Goal: Navigation & Orientation: Find specific page/section

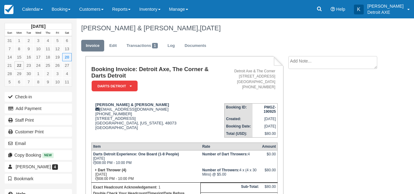
scroll to position [32, 0]
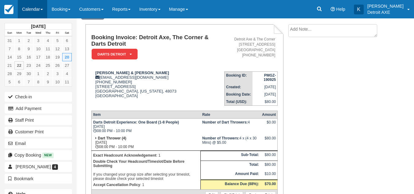
click at [33, 13] on link "Calendar" at bounding box center [32, 9] width 29 height 18
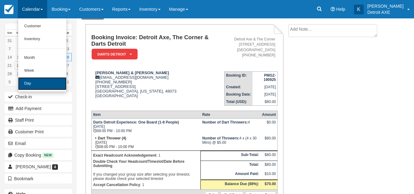
click at [36, 80] on link "Day" at bounding box center [42, 83] width 48 height 13
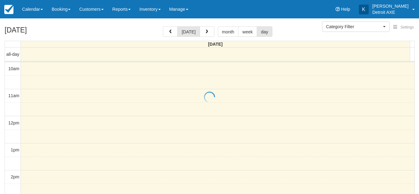
select select
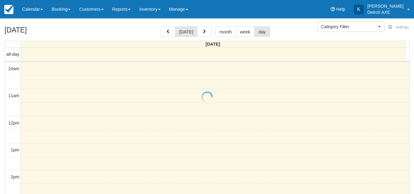
scroll to position [136, 0]
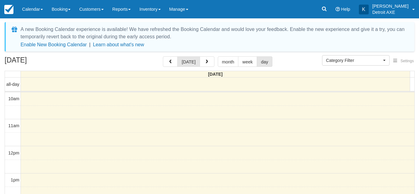
select select
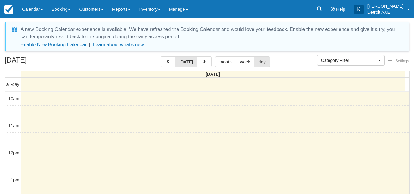
scroll to position [136, 0]
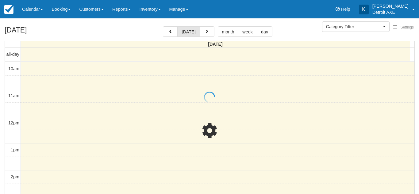
select select
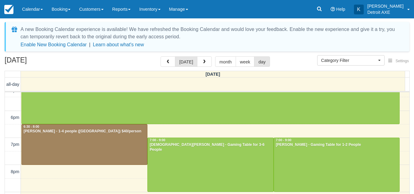
scroll to position [199, 0]
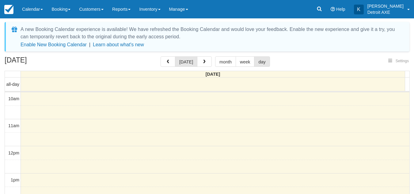
select select
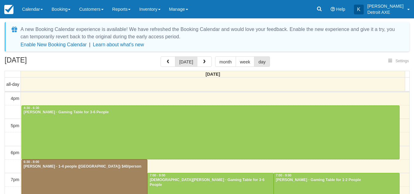
select select
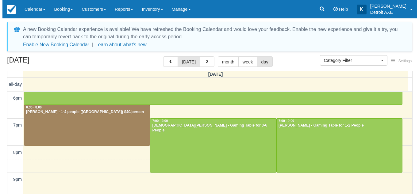
scroll to position [232, 0]
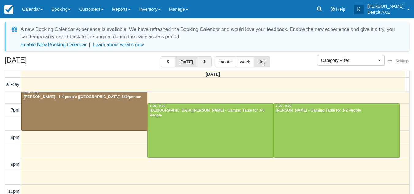
click at [205, 62] on button "button" at bounding box center [204, 61] width 15 height 10
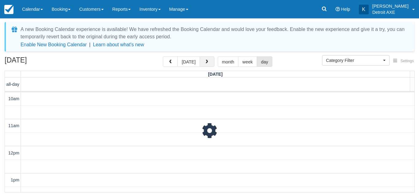
scroll to position [163, 0]
click at [205, 62] on span "button" at bounding box center [207, 62] width 4 height 4
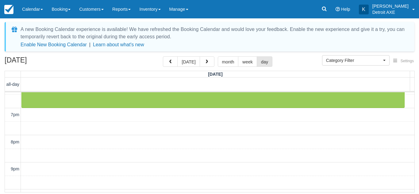
scroll to position [228, 0]
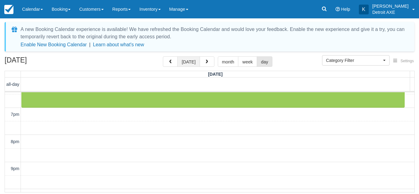
click at [188, 59] on button "[DATE]" at bounding box center [188, 61] width 22 height 10
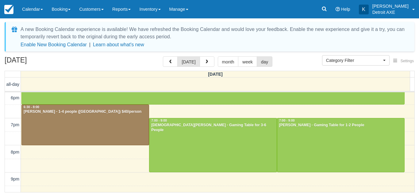
scroll to position [217, 0]
click at [201, 64] on button "button" at bounding box center [207, 61] width 15 height 10
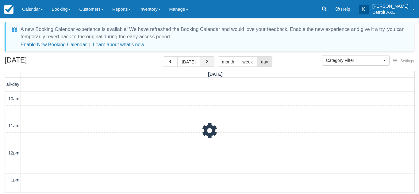
scroll to position [163, 0]
click at [208, 63] on button "button" at bounding box center [207, 61] width 15 height 10
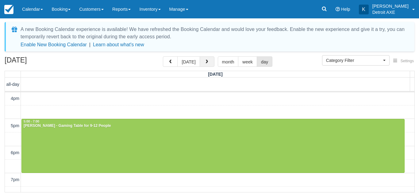
click at [208, 63] on button "button" at bounding box center [207, 61] width 15 height 10
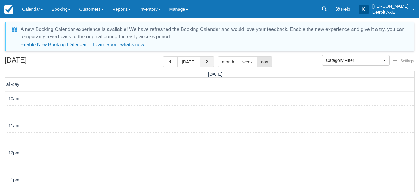
scroll to position [163, 0]
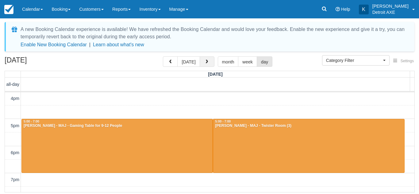
click at [208, 63] on button "button" at bounding box center [207, 61] width 15 height 10
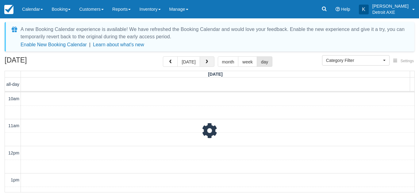
scroll to position [163, 0]
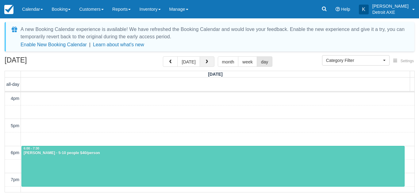
click at [208, 63] on button "button" at bounding box center [207, 61] width 15 height 10
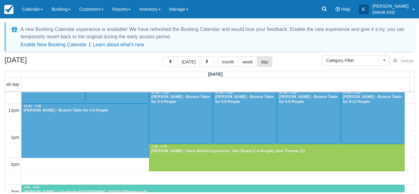
scroll to position [64, 0]
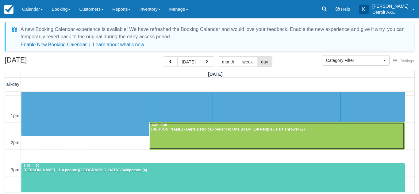
click at [198, 135] on div at bounding box center [276, 136] width 255 height 26
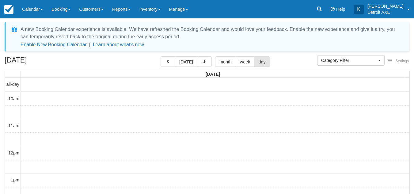
select select
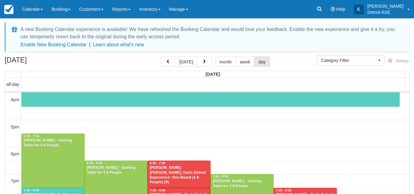
scroll to position [161, 0]
